Goal: Task Accomplishment & Management: Manage account settings

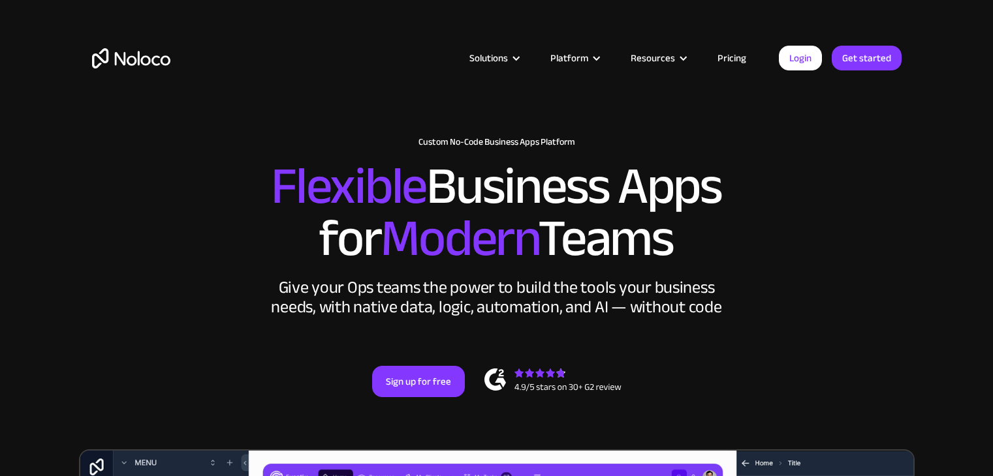
click at [788, 61] on link "Login" at bounding box center [800, 58] width 43 height 25
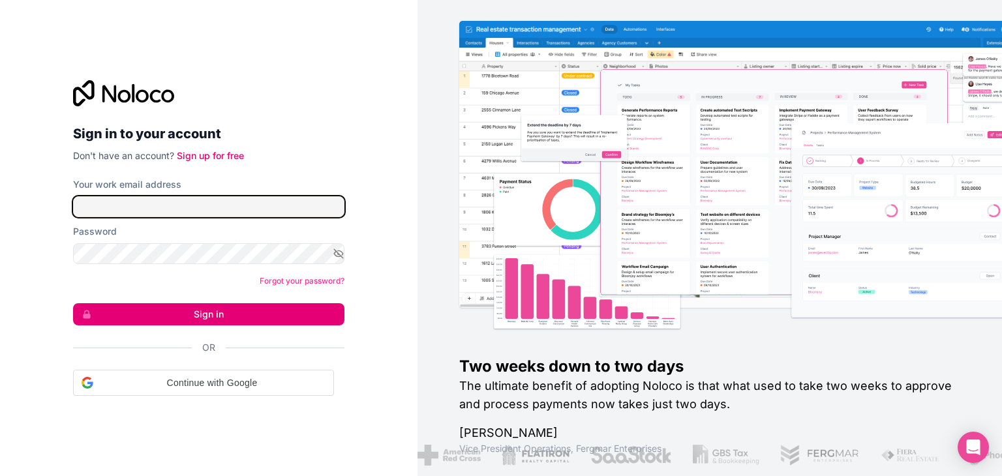
click at [297, 207] on input "Your work email address" at bounding box center [209, 206] width 272 height 21
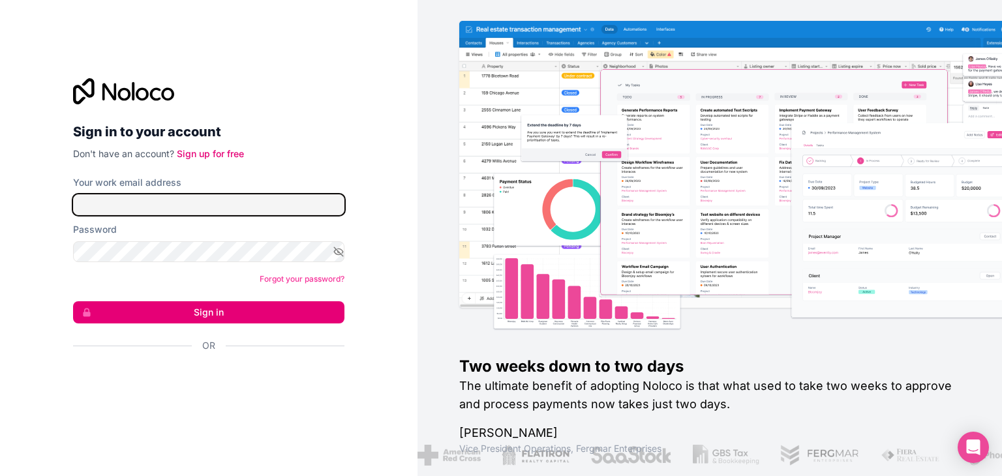
type input "signin@boringgroup.net"
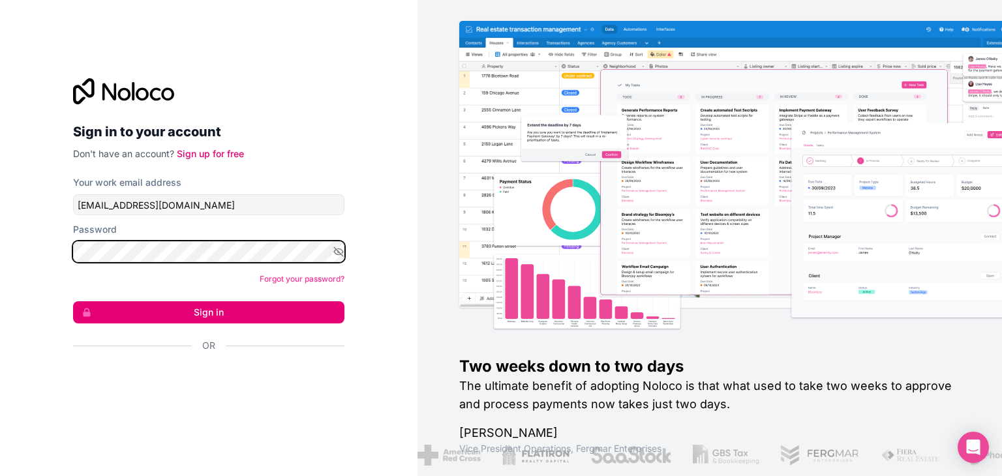
click at [73, 302] on button "Sign in" at bounding box center [209, 313] width 272 height 22
